Goal: Transaction & Acquisition: Purchase product/service

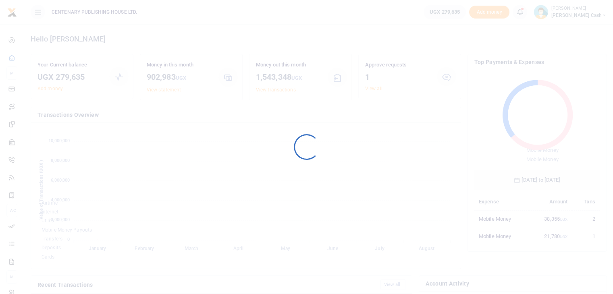
scroll to position [6, 6]
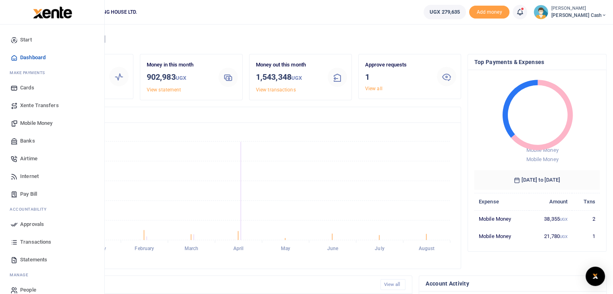
click at [50, 124] on span "Mobile Money" at bounding box center [36, 123] width 32 height 8
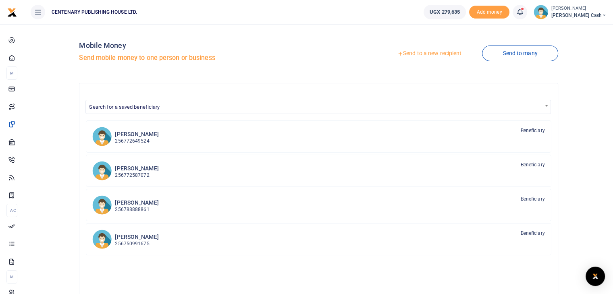
click at [407, 54] on link "Send to a new recipient" at bounding box center [429, 53] width 105 height 15
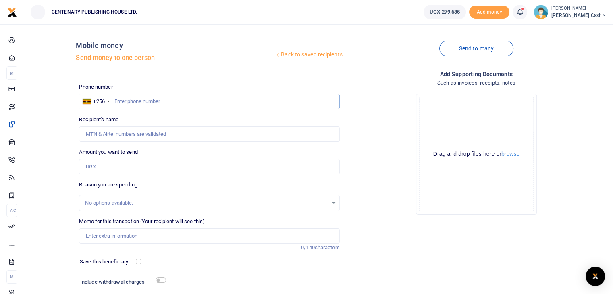
click at [115, 102] on input "text" at bounding box center [209, 101] width 260 height 15
type input "703396908"
type input "Peninah Nankya"
click at [120, 170] on input "Amount you want to send" at bounding box center [209, 166] width 260 height 15
type input "70,000"
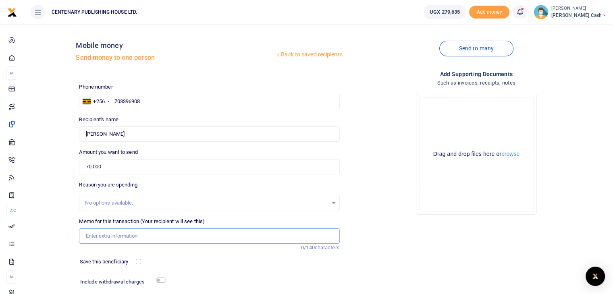
click at [109, 240] on input "Memo for this transaction (Your recipient will see this)" at bounding box center [209, 236] width 260 height 15
type input "Transport charges from [GEOGRAPHIC_DATA]"
click at [138, 263] on input "checkbox" at bounding box center [138, 261] width 5 height 5
checkbox input "true"
click at [162, 279] on input "checkbox" at bounding box center [161, 280] width 10 height 5
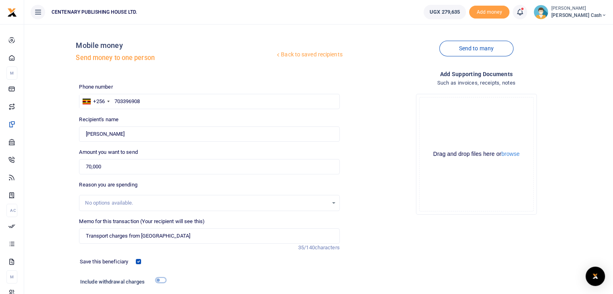
checkbox input "true"
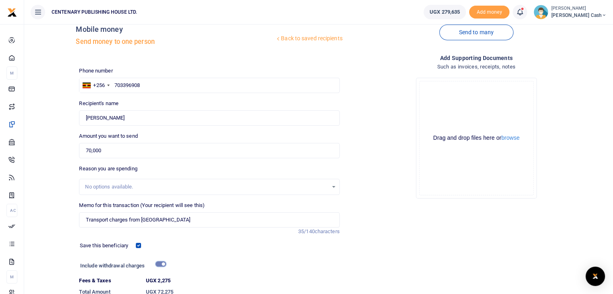
scroll to position [77, 0]
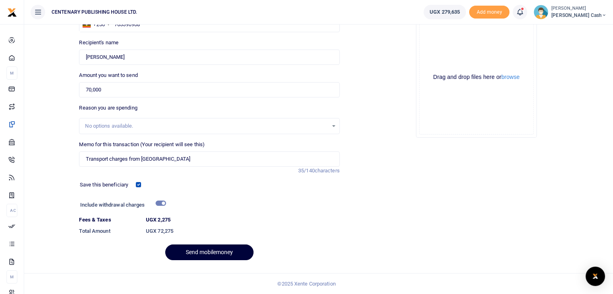
click at [206, 255] on button "Send mobilemoney" at bounding box center [209, 253] width 88 height 16
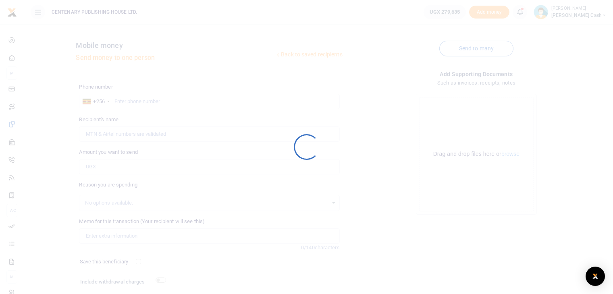
scroll to position [55, 0]
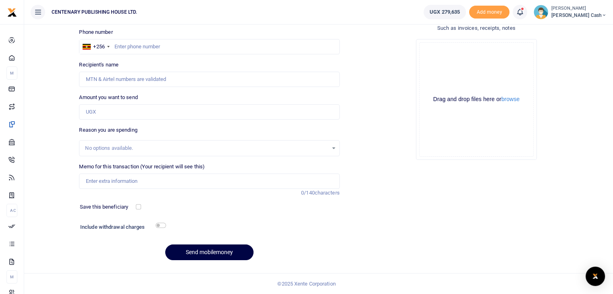
click at [524, 15] on icon at bounding box center [520, 12] width 8 height 9
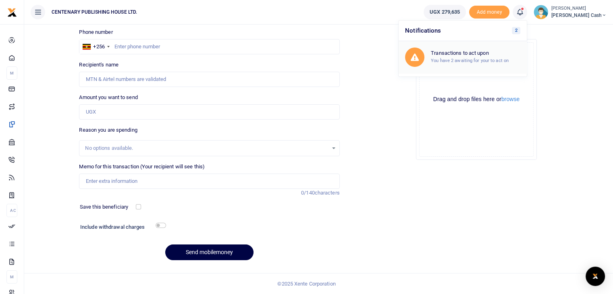
click at [496, 54] on h6 "Transactions to act upon" at bounding box center [475, 53] width 89 height 6
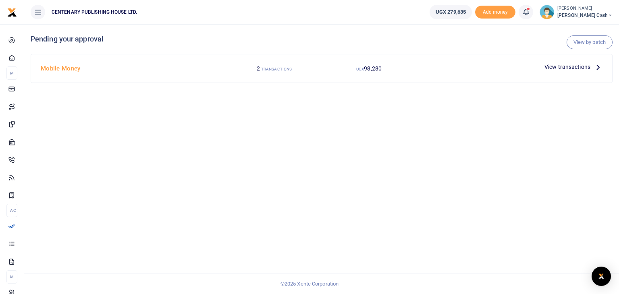
click at [594, 69] on icon at bounding box center [598, 66] width 9 height 9
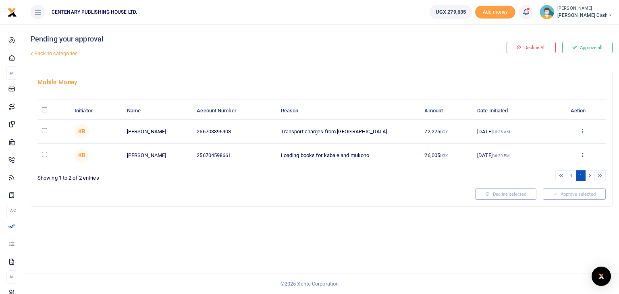
click at [582, 130] on icon at bounding box center [582, 131] width 5 height 6
click at [550, 144] on link "Approve" at bounding box center [553, 144] width 64 height 11
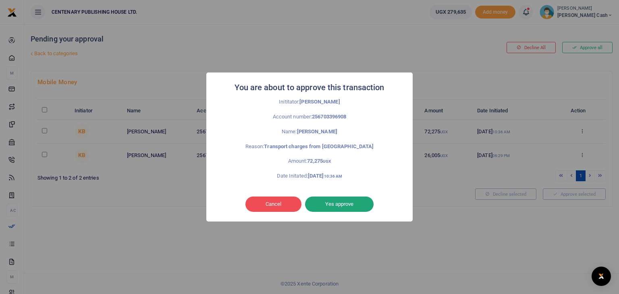
click at [357, 204] on button "Yes approve" at bounding box center [339, 204] width 69 height 15
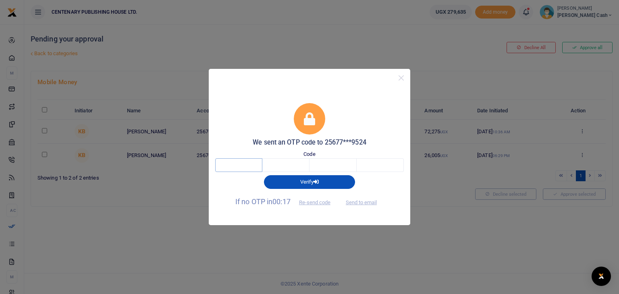
click at [235, 166] on input "text" at bounding box center [238, 165] width 47 height 14
type input "2"
type input "9"
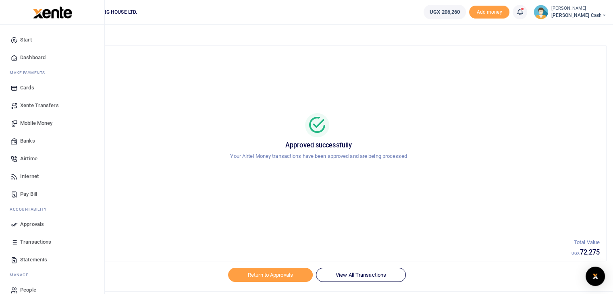
click at [31, 56] on span "Dashboard" at bounding box center [32, 58] width 25 height 8
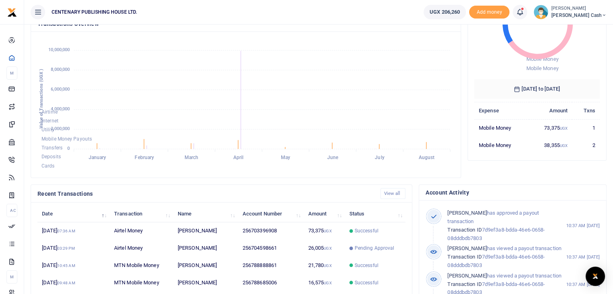
scroll to position [102, 0]
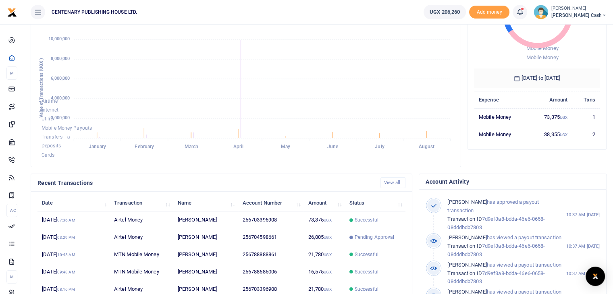
click at [524, 15] on icon at bounding box center [520, 12] width 8 height 9
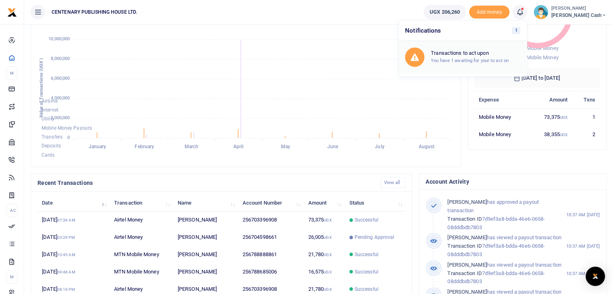
click at [509, 58] on small "You have 1 awaiting for your to act on" at bounding box center [470, 61] width 78 height 6
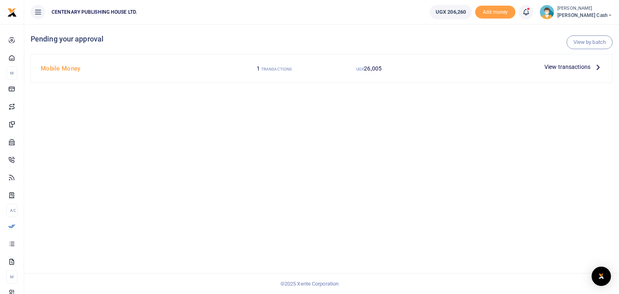
click at [591, 68] on p "View transactions" at bounding box center [574, 66] width 58 height 9
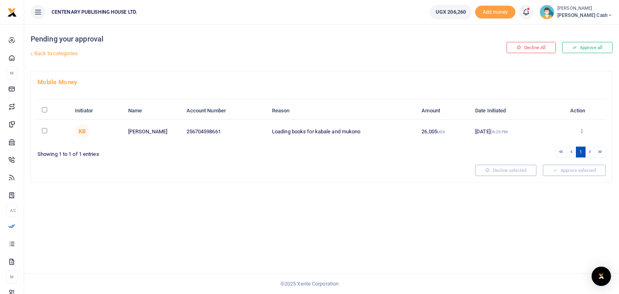
click at [582, 132] on icon at bounding box center [581, 131] width 5 height 6
click at [561, 144] on link "Approve" at bounding box center [552, 144] width 64 height 11
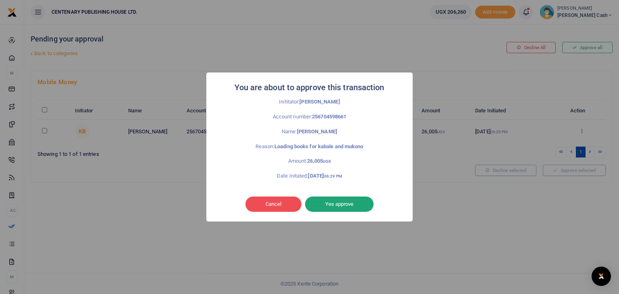
click at [361, 206] on button "Yes approve" at bounding box center [339, 204] width 69 height 15
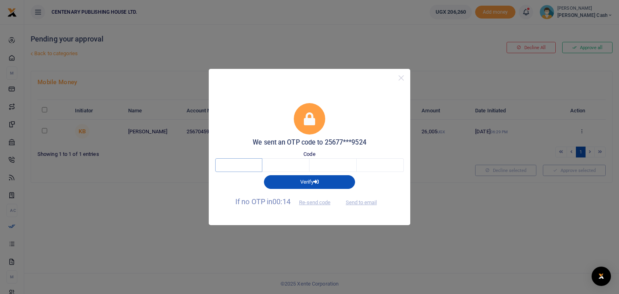
click at [252, 168] on input "text" at bounding box center [238, 165] width 47 height 14
type input "8"
type input "2"
type input "0"
